Goal: Task Accomplishment & Management: Use online tool/utility

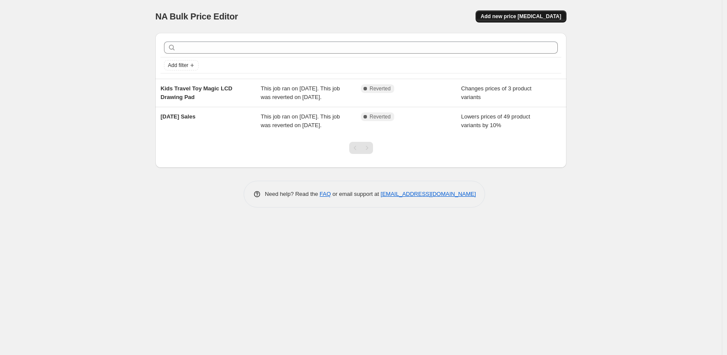
click at [534, 15] on span "Add new price [MEDICAL_DATA]" at bounding box center [521, 16] width 80 height 7
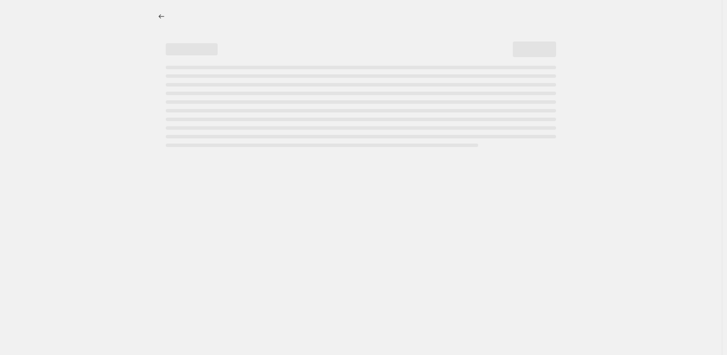
select select "percentage"
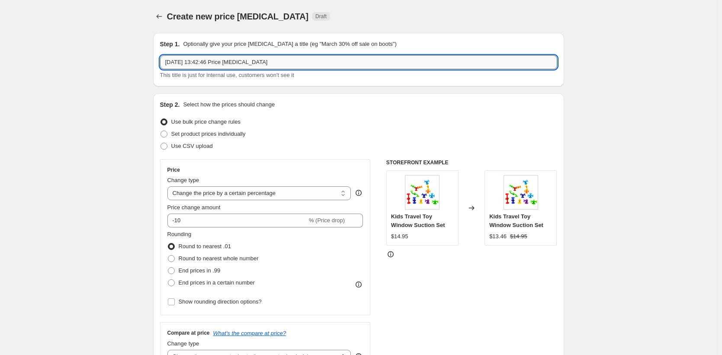
click at [238, 62] on input "[DATE] 13:42:46 Price [MEDICAL_DATA]" at bounding box center [358, 62] width 397 height 14
click at [280, 62] on input "[DATE] 13:42:46 Price [MEDICAL_DATA]" at bounding box center [358, 62] width 397 height 14
click at [220, 62] on input "[DATE] 13:42:46 Price [MEDICAL_DATA]" at bounding box center [358, 62] width 397 height 14
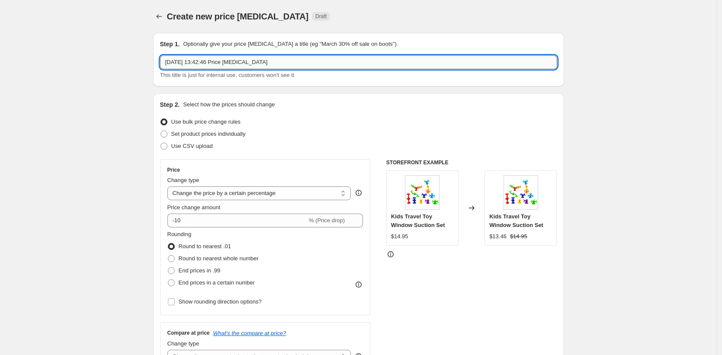
paste input "Toddler Travel Toy Push & Pull Cra"
type input "Toddler Travel Toy Push & Pull Crab"
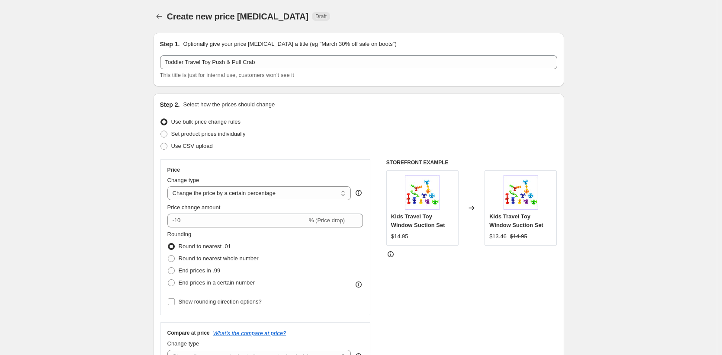
click at [262, 84] on div "Step 1. Optionally give your price [MEDICAL_DATA] a title (eg "March 30% off sa…" at bounding box center [358, 60] width 411 height 54
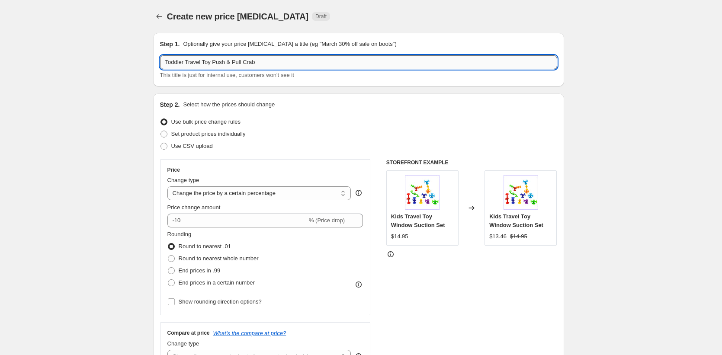
click at [214, 62] on input "Toddler Travel Toy Push & Pull Crab" at bounding box center [358, 62] width 397 height 14
drag, startPoint x: 263, startPoint y: 62, endPoint x: 127, endPoint y: 62, distance: 135.9
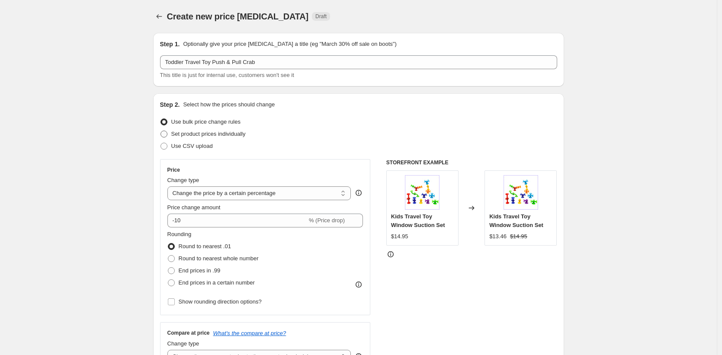
click at [220, 135] on span "Set product prices individually" at bounding box center [208, 134] width 74 height 6
click at [161, 131] on input "Set product prices individually" at bounding box center [161, 131] width 0 height 0
radio input "true"
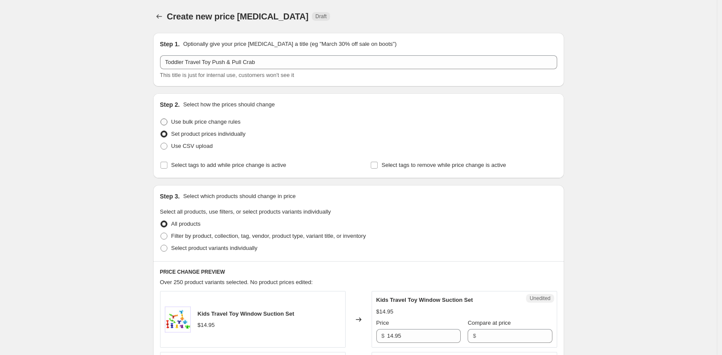
click at [167, 120] on span at bounding box center [164, 122] width 7 height 7
click at [161, 119] on input "Use bulk price change rules" at bounding box center [161, 119] width 0 height 0
radio input "true"
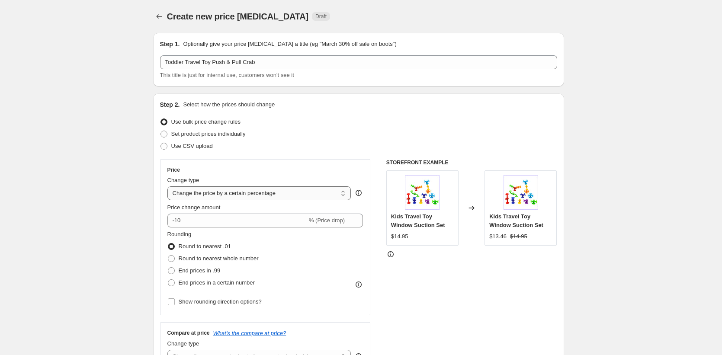
click at [253, 198] on select "Change the price to a certain amount Change the price by a certain amount Chang…" at bounding box center [259, 194] width 184 height 14
select select "by"
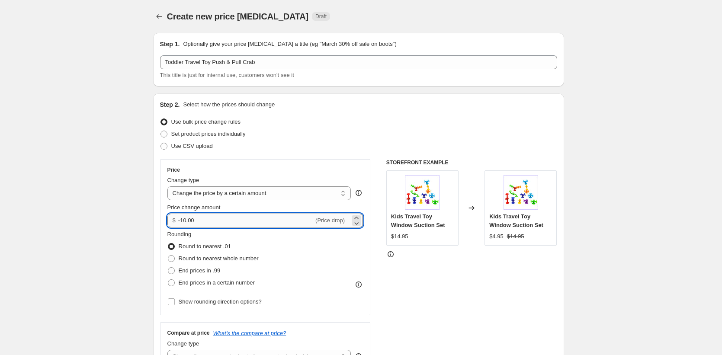
click at [209, 219] on input "-10.00" at bounding box center [245, 221] width 135 height 14
drag, startPoint x: 226, startPoint y: 216, endPoint x: 189, endPoint y: 217, distance: 37.7
click at [186, 216] on input "-10.00" at bounding box center [245, 221] width 135 height 14
click at [195, 221] on input "-10.00" at bounding box center [245, 221] width 135 height 14
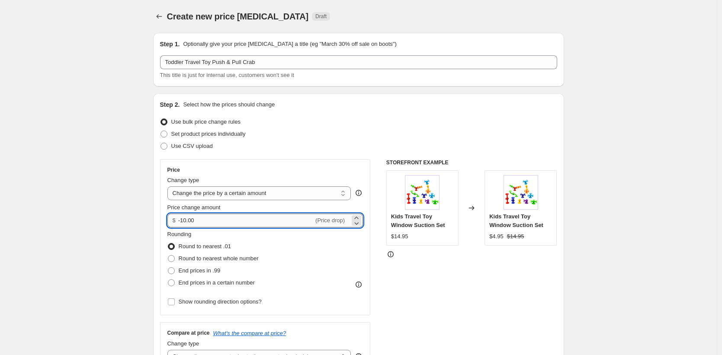
click at [195, 221] on input "-10.00" at bounding box center [245, 221] width 135 height 14
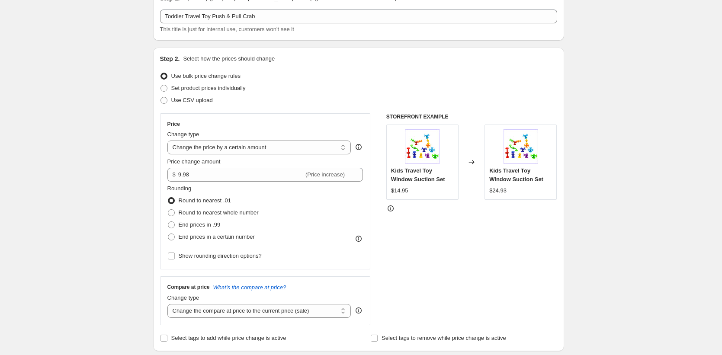
scroll to position [48, 0]
click at [236, 147] on select "Change the price to a certain amount Change the price by a certain amount Chang…" at bounding box center [259, 146] width 184 height 14
click at [343, 173] on span "(Price increase)" at bounding box center [325, 173] width 39 height 6
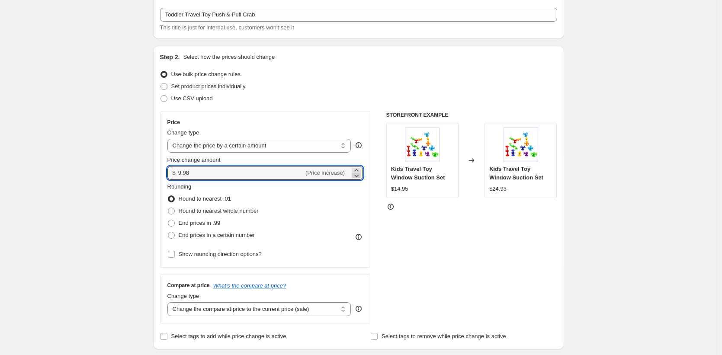
click at [360, 175] on icon at bounding box center [356, 175] width 9 height 9
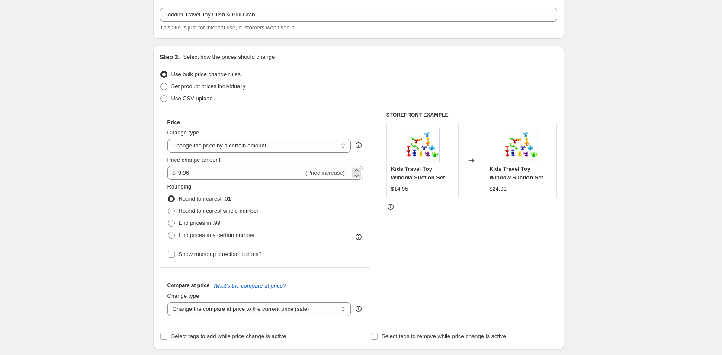
click at [334, 173] on span "(Price increase)" at bounding box center [325, 173] width 39 height 6
click at [315, 174] on span "(Price increase)" at bounding box center [325, 173] width 39 height 6
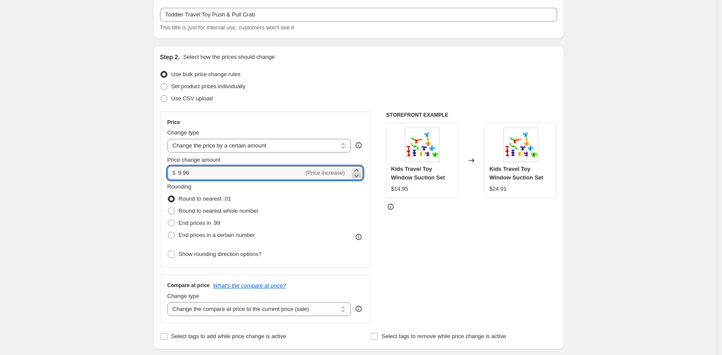
click at [360, 174] on icon at bounding box center [356, 175] width 9 height 9
drag, startPoint x: 360, startPoint y: 174, endPoint x: 239, endPoint y: 174, distance: 120.8
click at [359, 174] on icon at bounding box center [356, 175] width 9 height 9
type input "9.92"
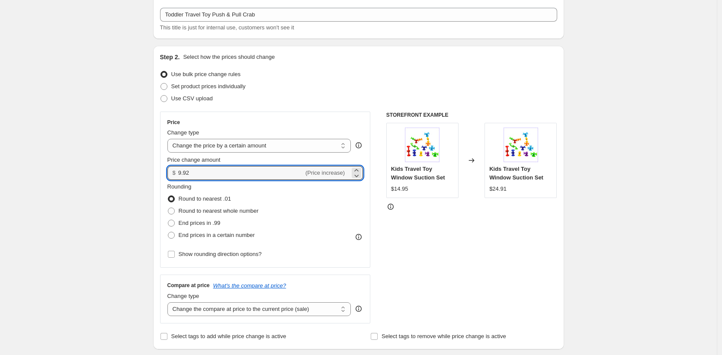
drag, startPoint x: 216, startPoint y: 173, endPoint x: 147, endPoint y: 173, distance: 68.4
type input "-9.98"
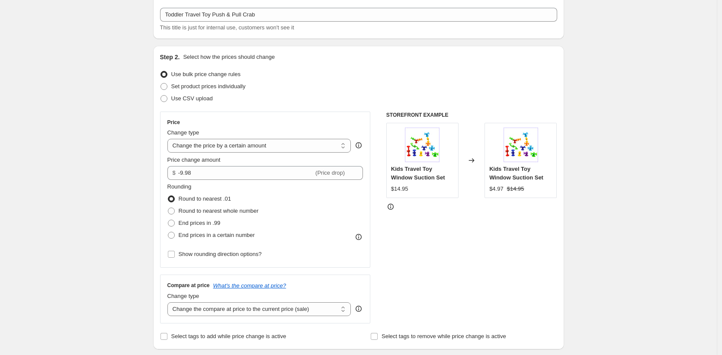
click at [452, 245] on div "STOREFRONT EXAMPLE Kids Travel Toy Window Suction Set $14.95 Changed to Kids Tr…" at bounding box center [471, 218] width 171 height 212
click at [171, 235] on span at bounding box center [171, 235] width 7 height 7
click at [168, 232] on input "End prices in a certain number" at bounding box center [168, 232] width 0 height 0
radio input "true"
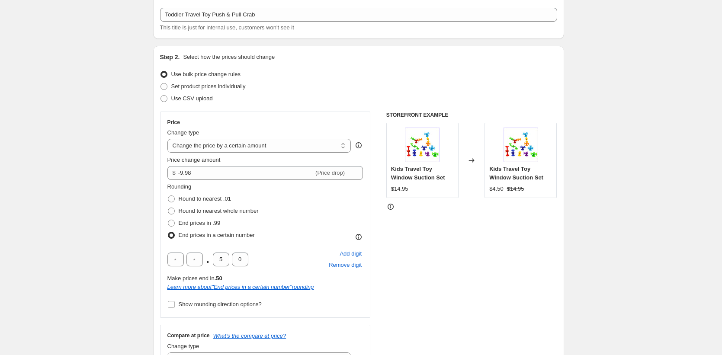
click at [173, 236] on span at bounding box center [171, 235] width 7 height 7
click at [168, 232] on input "End prices in a certain number" at bounding box center [168, 232] width 0 height 0
click at [173, 197] on span at bounding box center [171, 199] width 7 height 7
click at [168, 196] on input "Round to nearest .01" at bounding box center [168, 196] width 0 height 0
radio input "true"
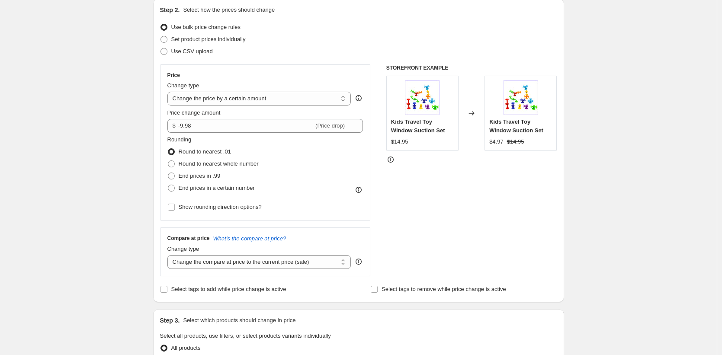
scroll to position [169, 0]
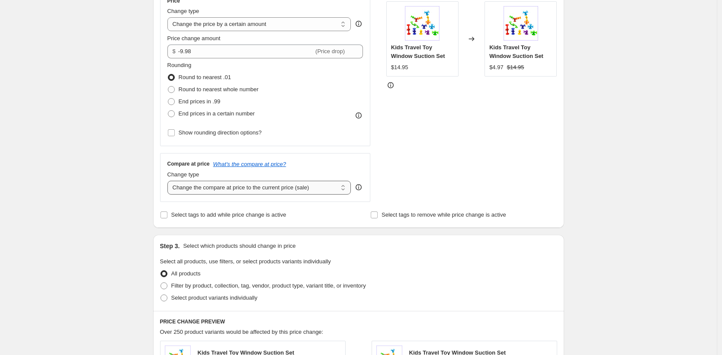
click at [222, 191] on select "Change the compare at price to the current price (sale) Change the compare at p…" at bounding box center [259, 188] width 184 height 14
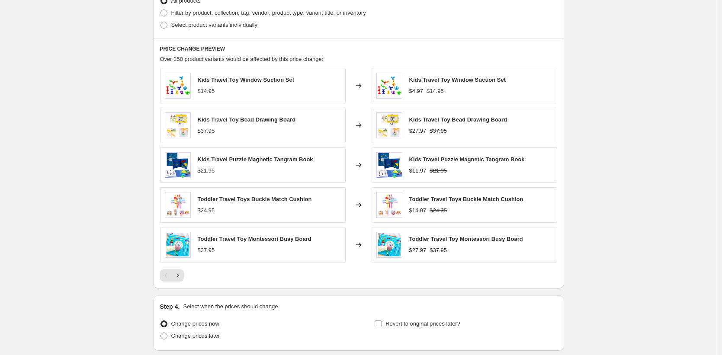
scroll to position [332, 0]
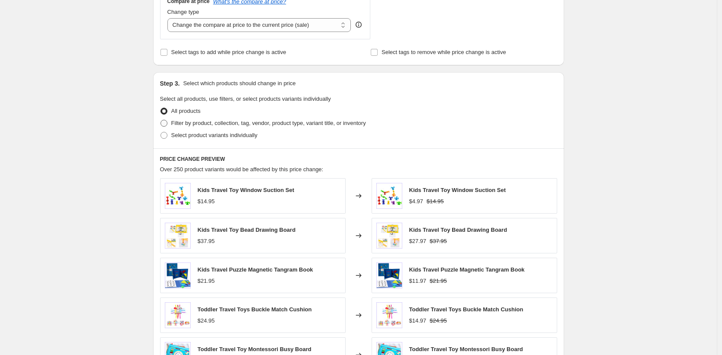
click at [166, 124] on span at bounding box center [164, 123] width 7 height 7
click at [161, 120] on input "Filter by product, collection, tag, vendor, product type, variant title, or inv…" at bounding box center [161, 120] width 0 height 0
radio input "true"
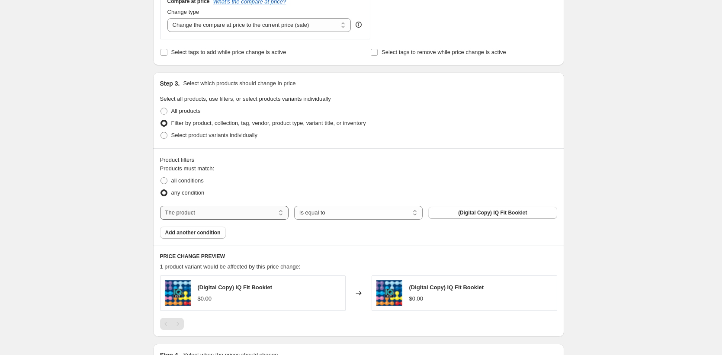
click at [270, 208] on select "The product The product's collection The product's tag The product's vendor The…" at bounding box center [224, 213] width 129 height 14
click at [461, 214] on span "(Digital Copy) IQ Fit Booklet" at bounding box center [492, 212] width 69 height 7
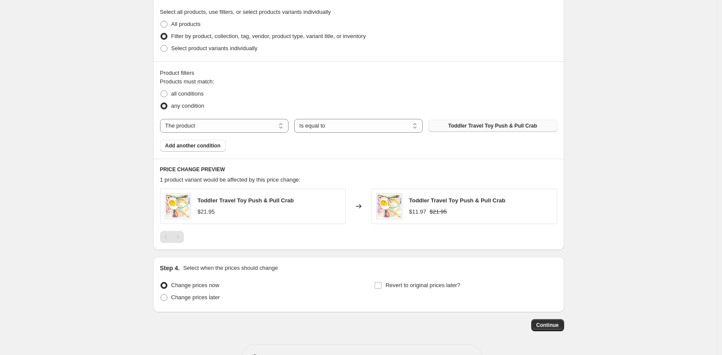
scroll to position [425, 0]
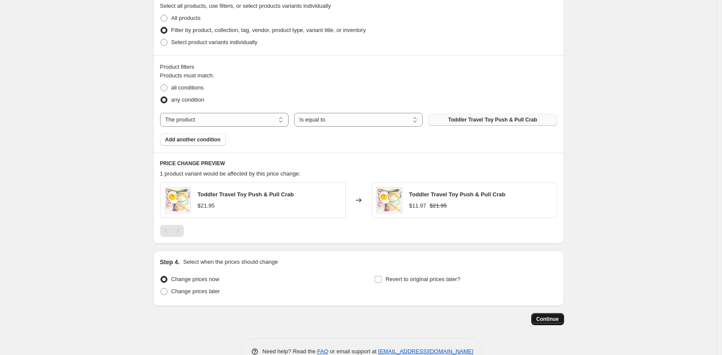
click at [544, 319] on span "Continue" at bounding box center [548, 319] width 23 height 7
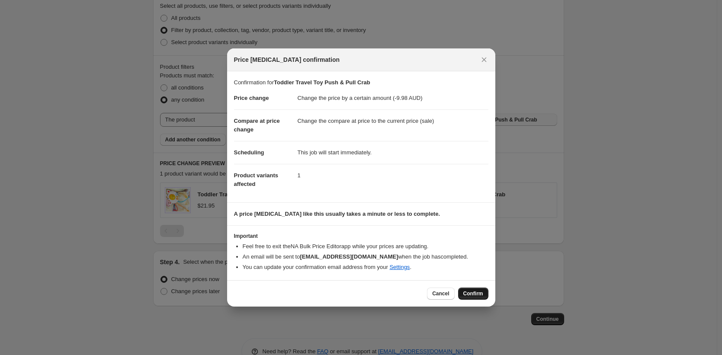
click at [471, 291] on span "Confirm" at bounding box center [474, 293] width 20 height 7
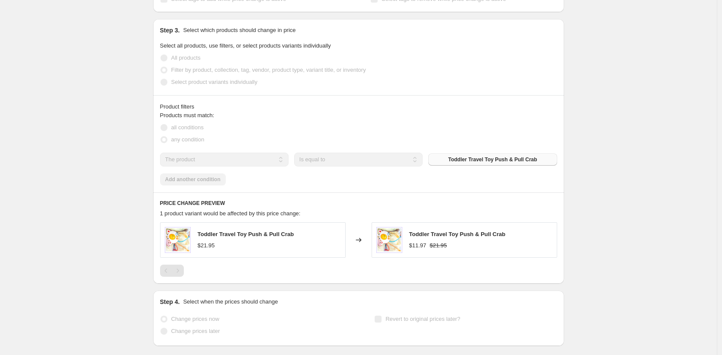
select select "by"
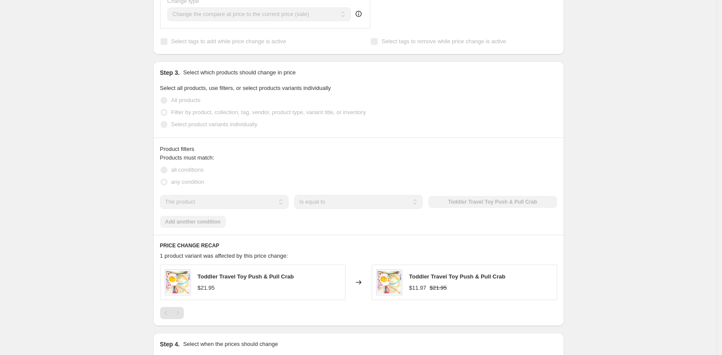
scroll to position [0, 0]
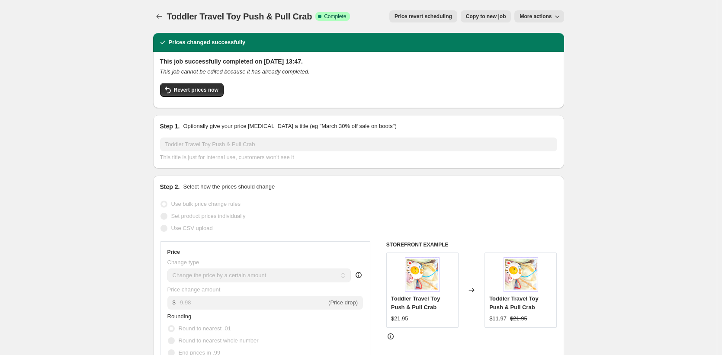
click at [340, 82] on div "This job successfully completed on [DATE] 13:47. This job cannot be edited beca…" at bounding box center [358, 79] width 397 height 44
click at [203, 90] on span "Revert prices now" at bounding box center [196, 90] width 45 height 7
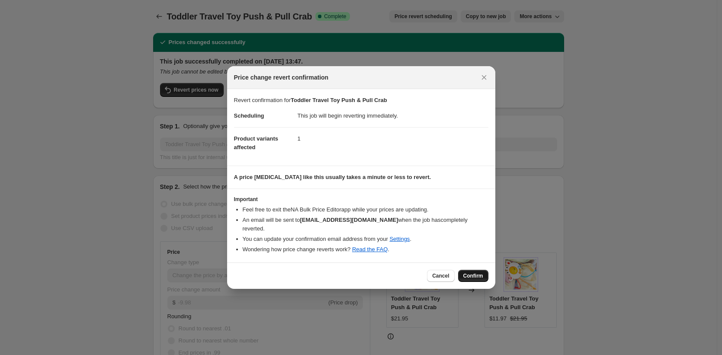
click at [469, 273] on span "Confirm" at bounding box center [474, 276] width 20 height 7
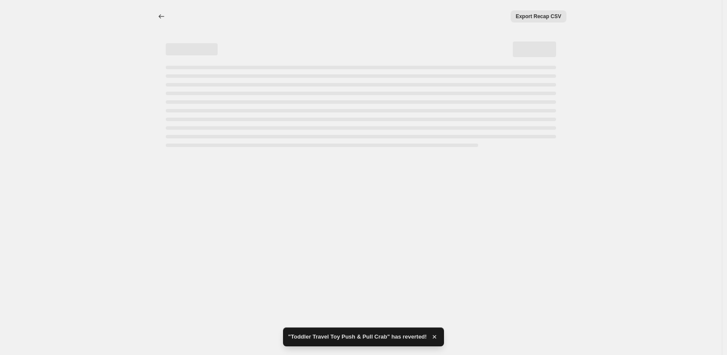
select select "by"
